Goal: Information Seeking & Learning: Learn about a topic

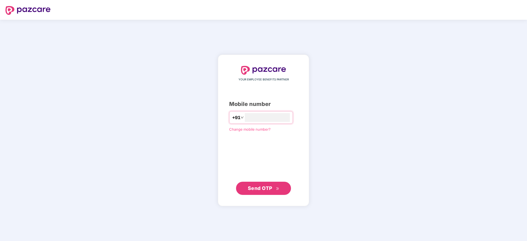
type input "**********"
click at [265, 188] on span "Send OTP" at bounding box center [260, 188] width 24 height 6
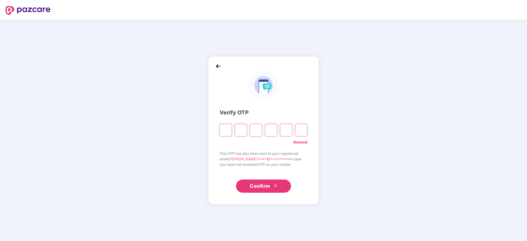
type input "*"
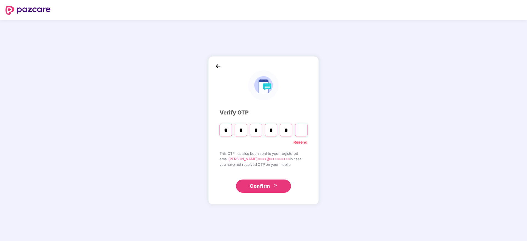
type input "*"
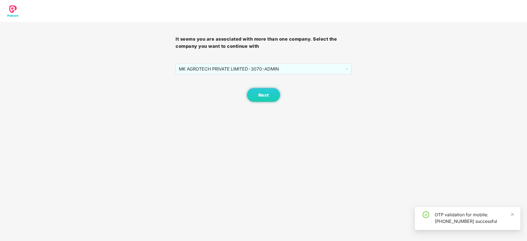
click at [314, 62] on div "It seems you are associated with more than one company. Select the company you …" at bounding box center [262, 62] width 175 height 80
click at [303, 66] on span "MK AGROTECH PRIVATE LIMITED - 3070 - ADMIN" at bounding box center [263, 69] width 169 height 10
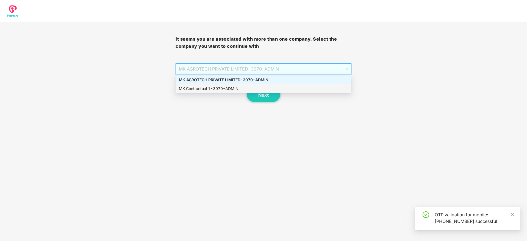
click at [267, 88] on div "MK Contractual 1 - 3070 - ADMIN" at bounding box center [263, 89] width 169 height 6
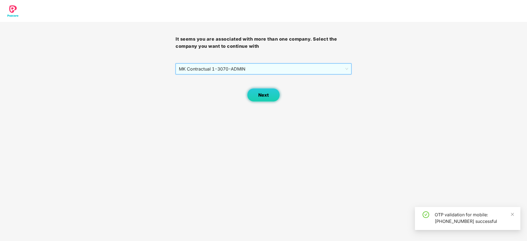
click at [266, 94] on span "Next" at bounding box center [263, 95] width 10 height 5
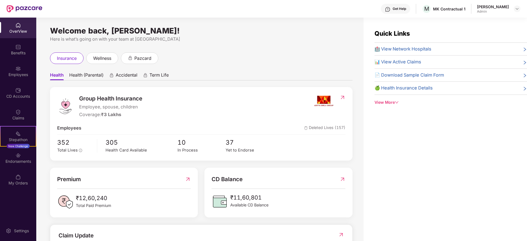
click at [21, 72] on div "Employees" at bounding box center [18, 74] width 36 height 5
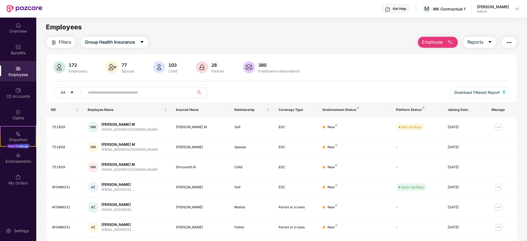
click at [128, 94] on input "text" at bounding box center [137, 92] width 99 height 8
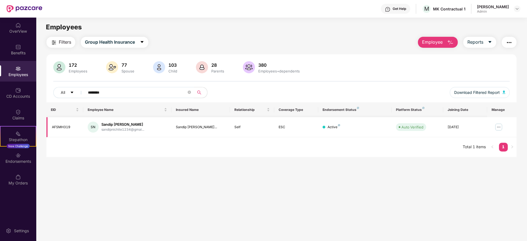
type input "********"
click at [496, 129] on img at bounding box center [498, 127] width 9 height 9
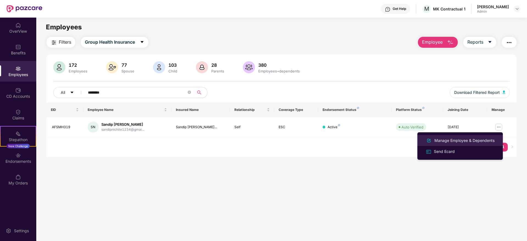
click at [460, 140] on div "Manage Employee & Dependents" at bounding box center [464, 141] width 62 height 6
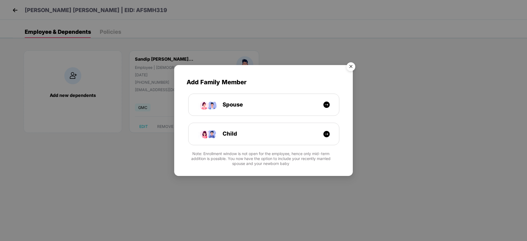
click at [350, 65] on img "Close" at bounding box center [350, 67] width 15 height 15
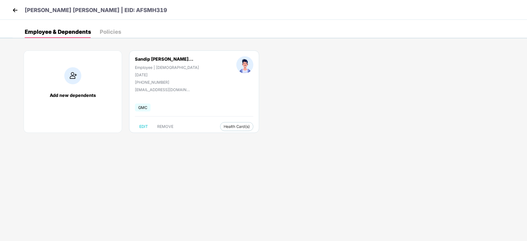
click at [152, 82] on div "+919960430743" at bounding box center [167, 82] width 64 height 5
click at [151, 82] on div "+919960430743" at bounding box center [167, 82] width 64 height 5
copy div "919960430743"
click at [180, 102] on div "GMC" at bounding box center [194, 108] width 118 height 12
click at [267, 113] on div "Add new dependents Sandip Krushna Nichi... Employee | Male 14 July 1998 +919960…" at bounding box center [270, 94] width 514 height 104
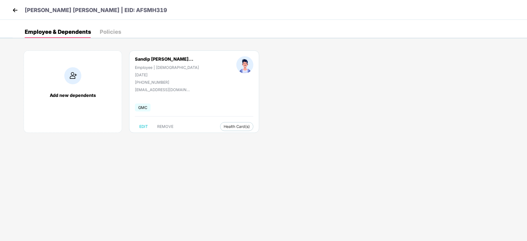
click at [15, 12] on img at bounding box center [15, 10] width 8 height 8
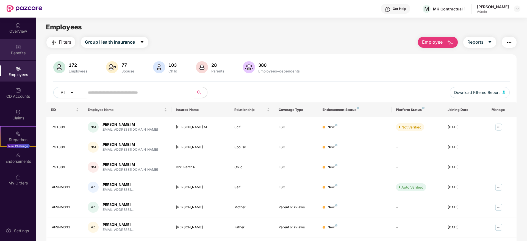
click at [20, 52] on div "Benefits" at bounding box center [18, 52] width 36 height 5
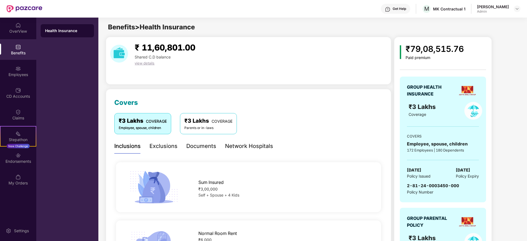
click at [250, 148] on div "Network Hospitals" at bounding box center [249, 146] width 48 height 9
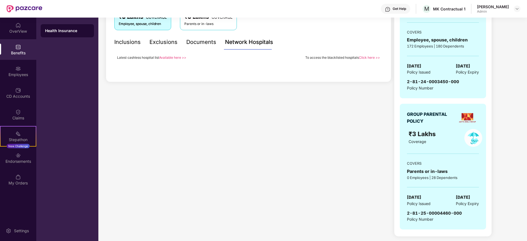
scroll to position [63, 0]
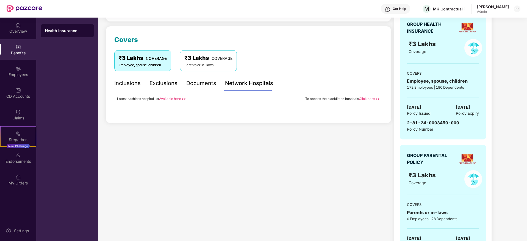
click at [200, 79] on div "Documents" at bounding box center [201, 83] width 30 height 9
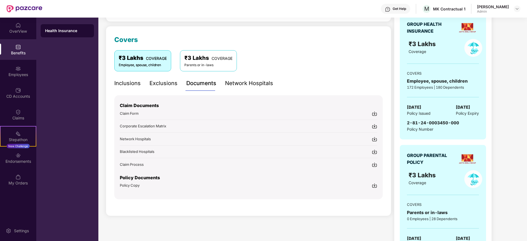
click at [127, 81] on div "Inclusions" at bounding box center [127, 83] width 26 height 9
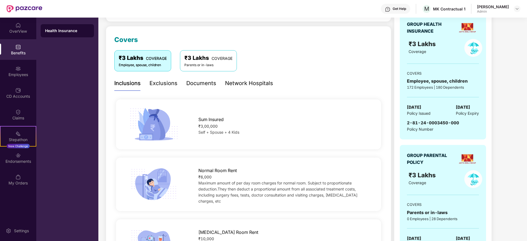
click at [252, 83] on div "Network Hospitals" at bounding box center [249, 83] width 48 height 9
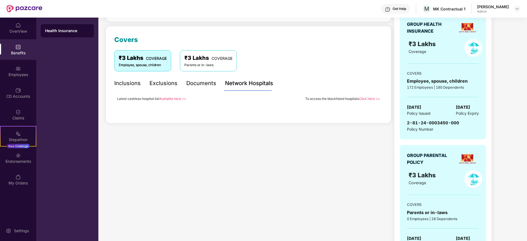
click at [178, 100] on link "Available here >>" at bounding box center [172, 99] width 27 height 4
click at [21, 76] on div "Employees" at bounding box center [18, 74] width 36 height 5
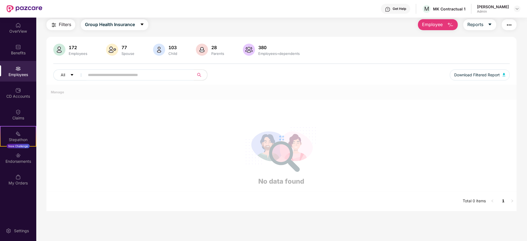
scroll to position [63, 0]
